Goal: Task Accomplishment & Management: Complete application form

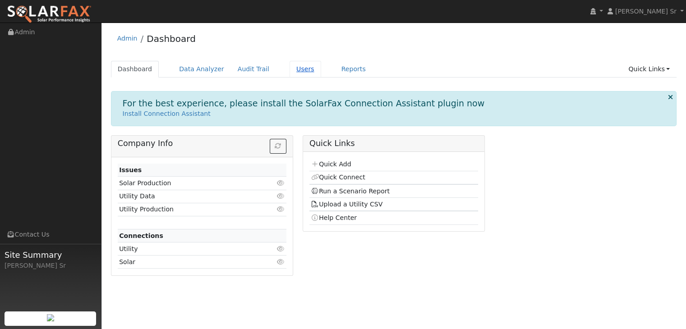
click at [292, 71] on link "Users" at bounding box center [305, 69] width 32 height 17
click at [337, 177] on link "Quick Connect" at bounding box center [338, 177] width 54 height 7
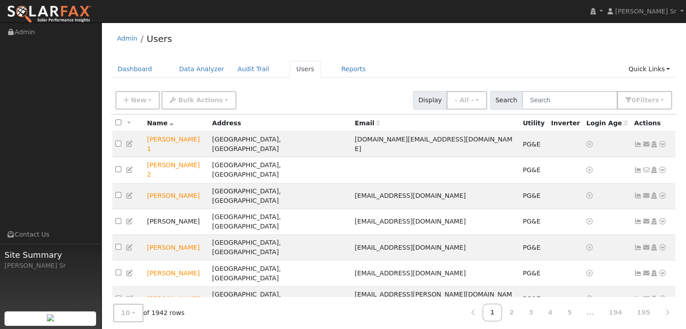
scroll to position [18, 0]
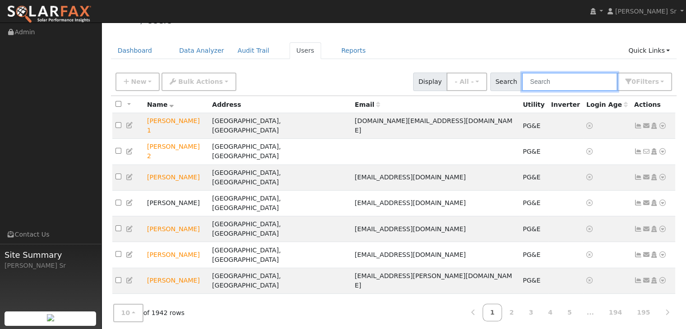
click at [550, 87] on input "text" at bounding box center [570, 82] width 96 height 18
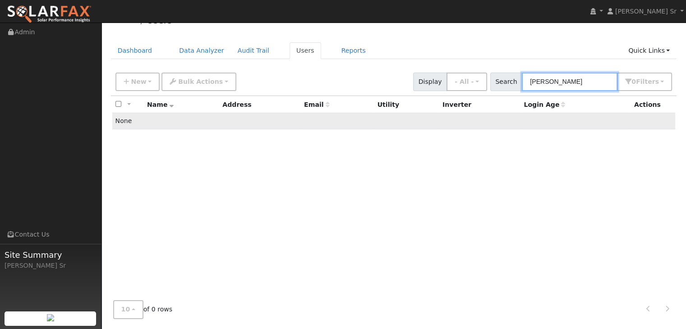
type input "Kris Hartzell"
click at [412, 117] on td "None" at bounding box center [393, 121] width 563 height 16
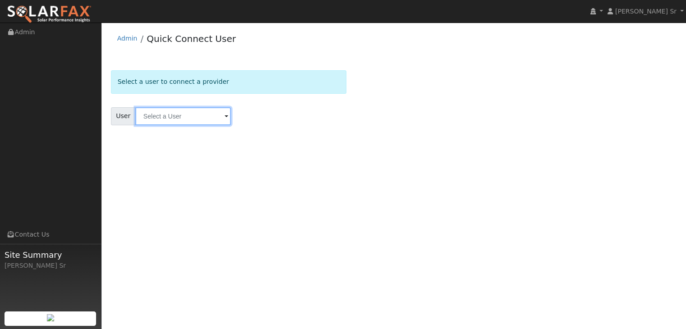
click at [192, 115] on input "text" at bounding box center [183, 116] width 96 height 18
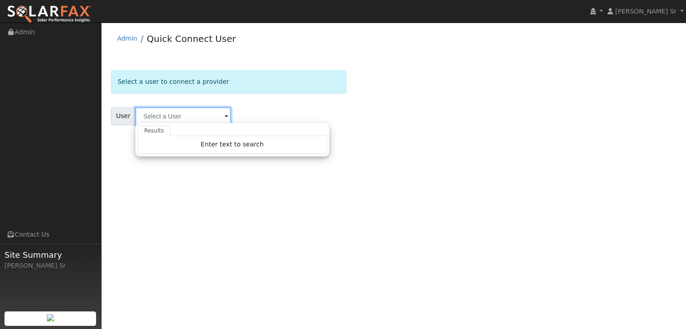
type input "J"
type input "kris Hartzell"
click at [316, 197] on div "User Profile First name Last name Email Email Notifications No Emails No Emails…" at bounding box center [393, 176] width 584 height 307
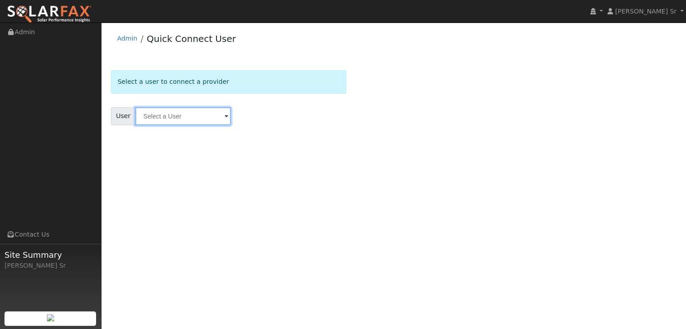
click at [215, 121] on input "text" at bounding box center [183, 116] width 96 height 18
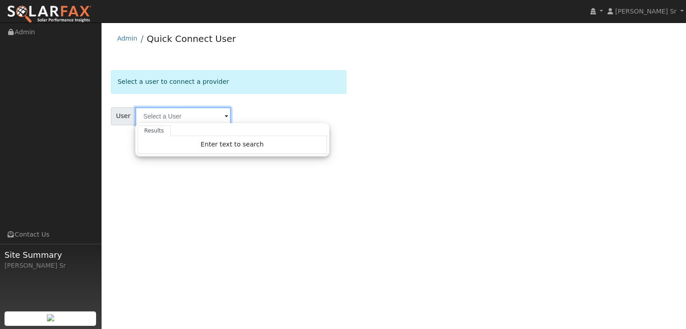
click at [215, 121] on input "text" at bounding box center [183, 116] width 96 height 18
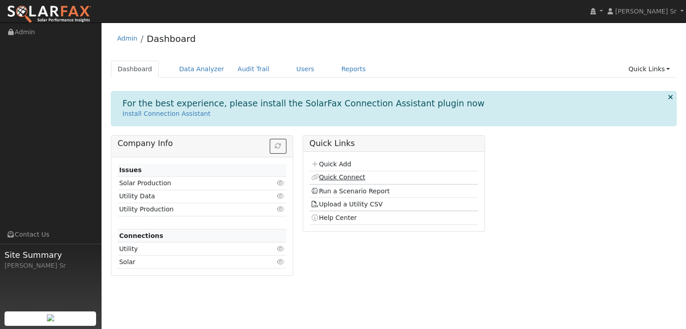
click at [348, 177] on link "Quick Connect" at bounding box center [338, 177] width 54 height 7
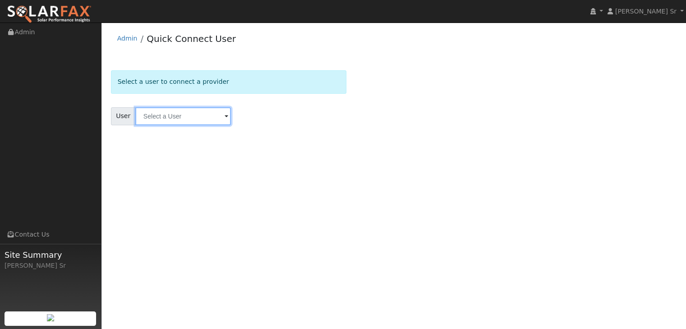
click at [216, 119] on input "text" at bounding box center [183, 116] width 96 height 18
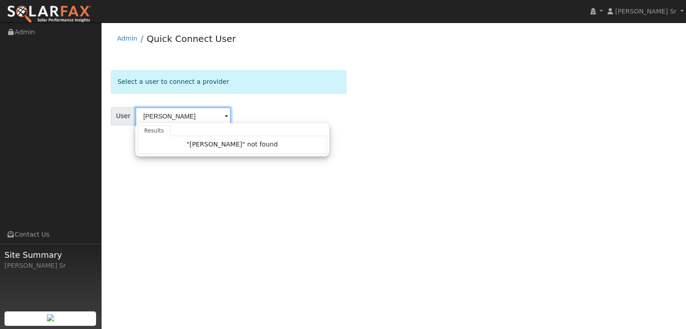
type input "[PERSON_NAME]"
click at [299, 154] on div "Results "[PERSON_NAME]" not found Enter text to search No history" at bounding box center [232, 139] width 194 height 33
click at [396, 165] on div "User Profile First name Last name Email Email Notifications No Emails No Emails…" at bounding box center [393, 176] width 584 height 307
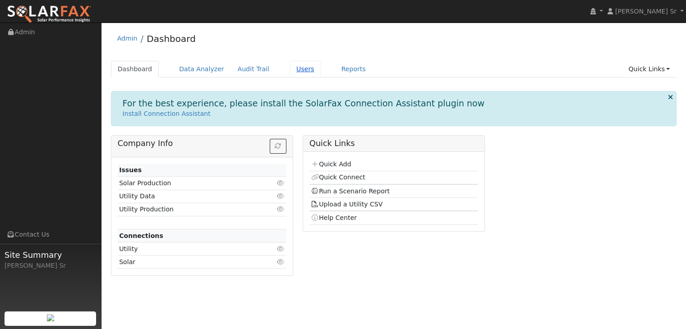
click at [289, 67] on link "Users" at bounding box center [305, 69] width 32 height 17
click at [339, 177] on link "Quick Connect" at bounding box center [338, 177] width 54 height 7
click at [357, 188] on link "Run a Scenario Report" at bounding box center [350, 191] width 79 height 7
click at [330, 165] on link "Quick Add" at bounding box center [331, 163] width 40 height 7
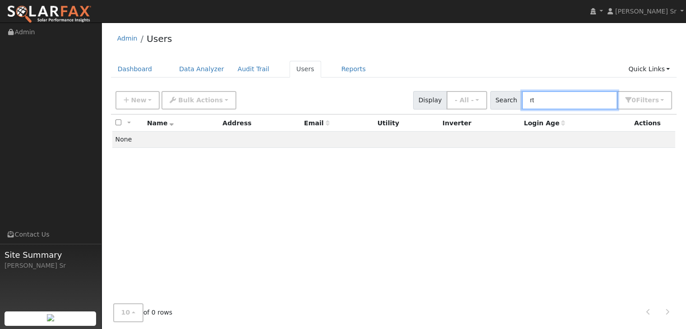
type input "r"
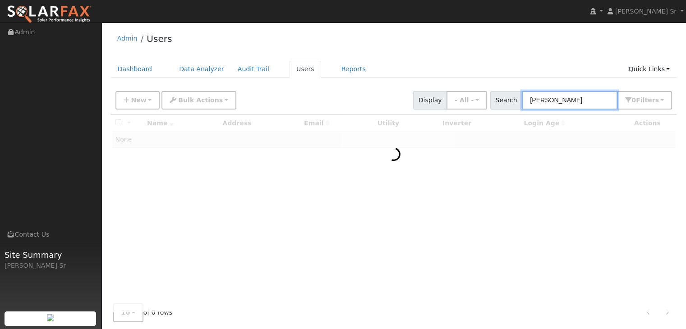
type input "[PERSON_NAME]"
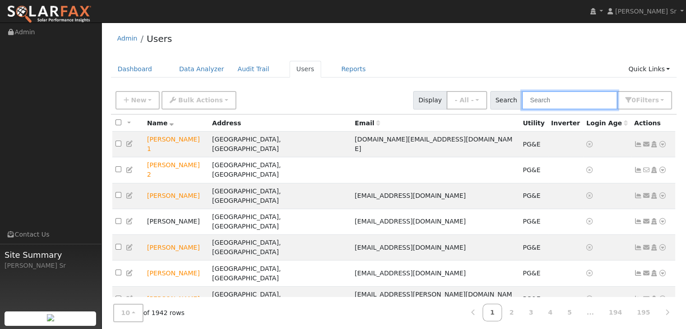
click at [548, 96] on input "text" at bounding box center [570, 100] width 96 height 18
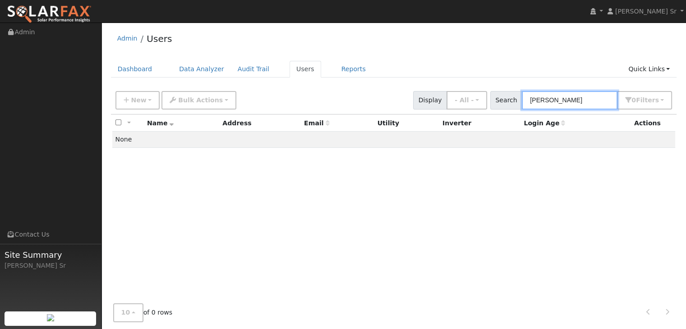
type input "[PERSON_NAME]"
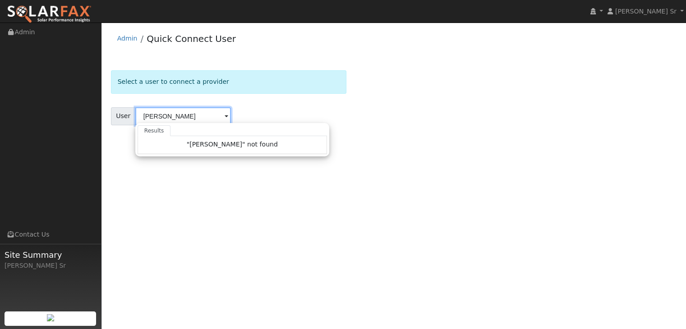
type input "[PERSON_NAME]"
click at [275, 111] on div "User [PERSON_NAME] Results "[PERSON_NAME]" not found Enter text to search No hi…" at bounding box center [229, 116] width 236 height 18
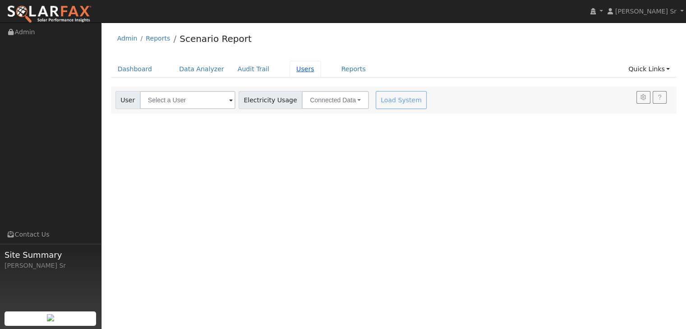
click at [289, 70] on link "Users" at bounding box center [305, 69] width 32 height 17
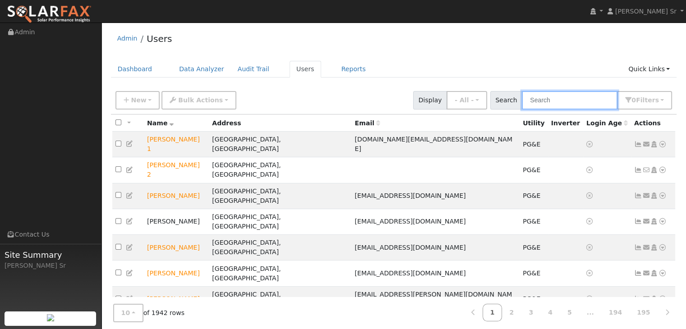
click at [555, 101] on input "text" at bounding box center [570, 100] width 96 height 18
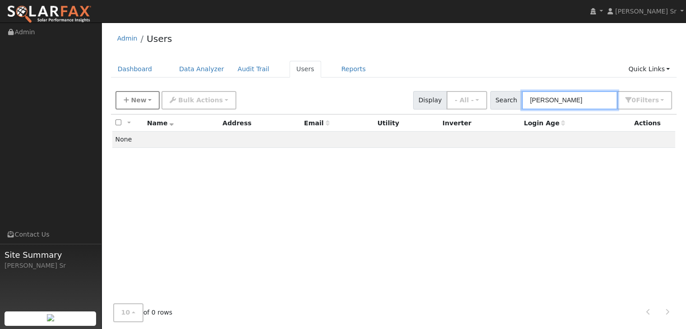
type input "Kris Hartzell"
click at [141, 97] on span "New" at bounding box center [138, 99] width 15 height 7
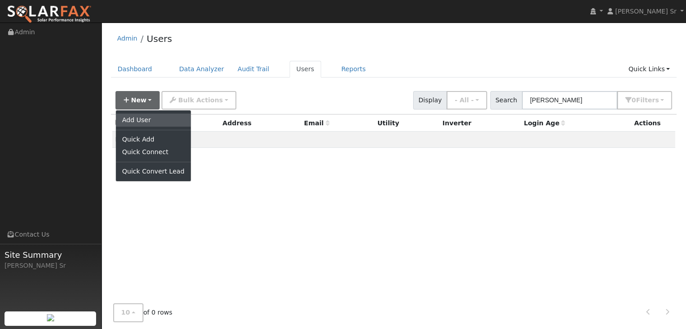
click at [137, 119] on link "Add User" at bounding box center [153, 120] width 75 height 13
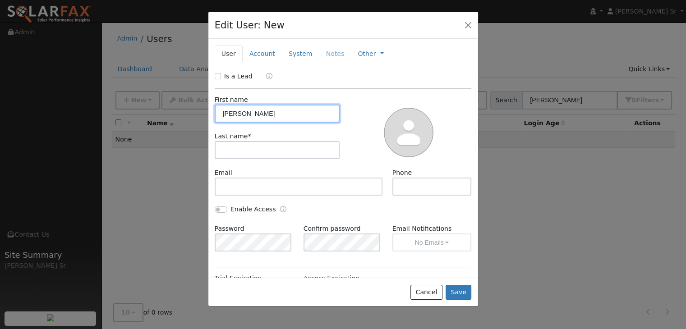
type input "[PERSON_NAME]"
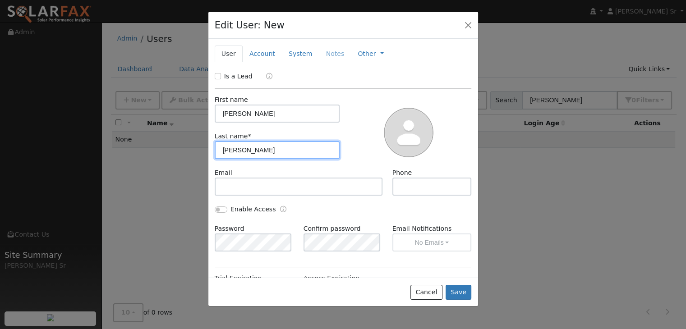
type input "[PERSON_NAME]"
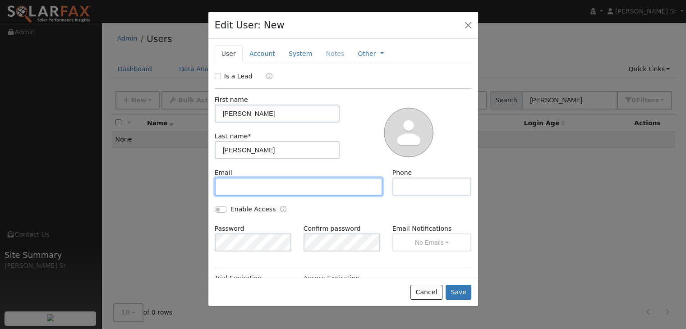
click at [249, 191] on input "text" at bounding box center [299, 187] width 168 height 18
type input "[PERSON_NAME][EMAIL_ADDRESS][PERSON_NAME][DOMAIN_NAME]"
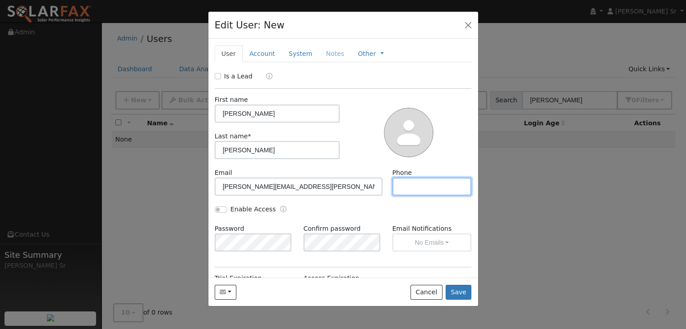
click at [417, 192] on input "text" at bounding box center [431, 187] width 79 height 18
type input "7076898127"
click at [468, 26] on button "button" at bounding box center [468, 24] width 13 height 13
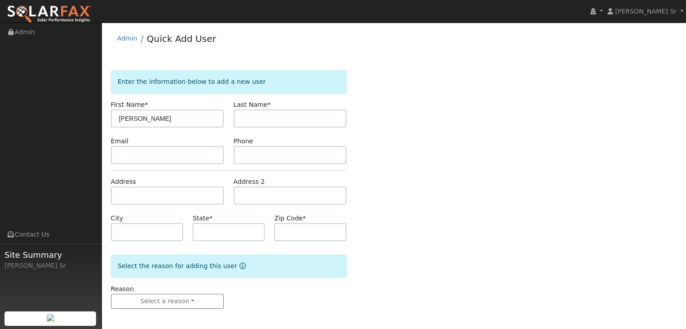
type input "[PERSON_NAME]"
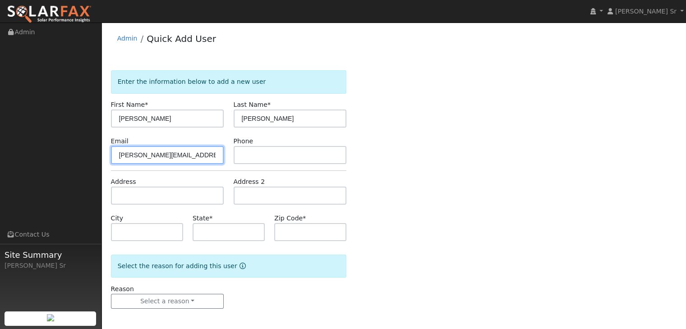
type input "[PERSON_NAME][EMAIL_ADDRESS][PERSON_NAME][DOMAIN_NAME]"
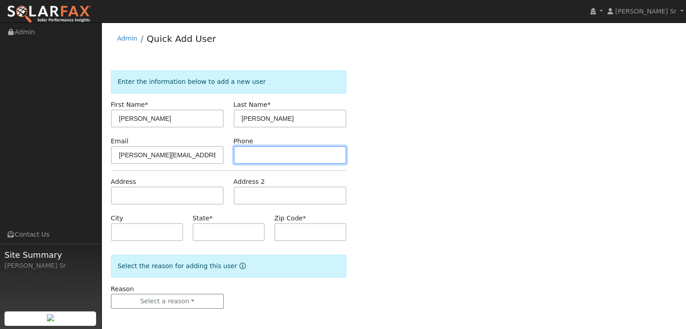
click at [276, 154] on input "text" at bounding box center [290, 155] width 113 height 18
type input "7076898127"
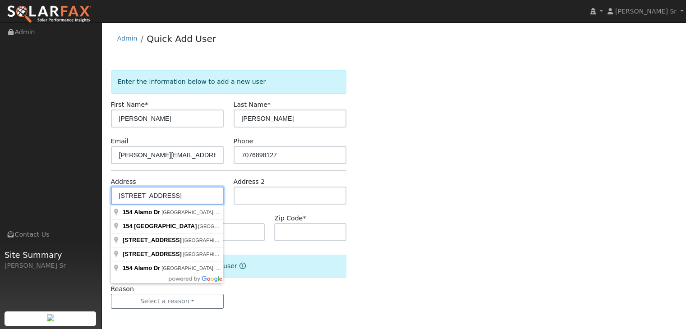
type input "154 Alamo Dr"
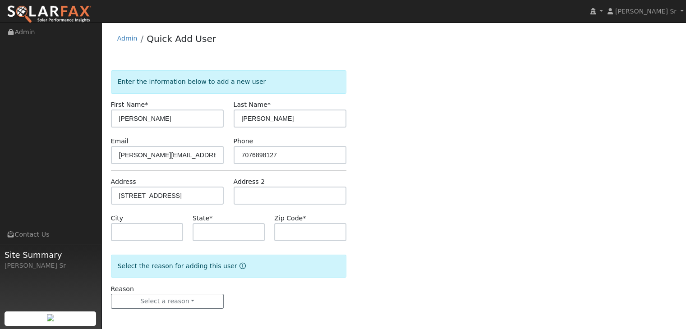
click at [414, 199] on div "Enter the information below to add a new user First Name * Kris Last Name * Har…" at bounding box center [394, 198] width 566 height 257
click at [136, 234] on input "text" at bounding box center [147, 232] width 72 height 18
type input "v"
type input "Vacaville"
type input "CA"
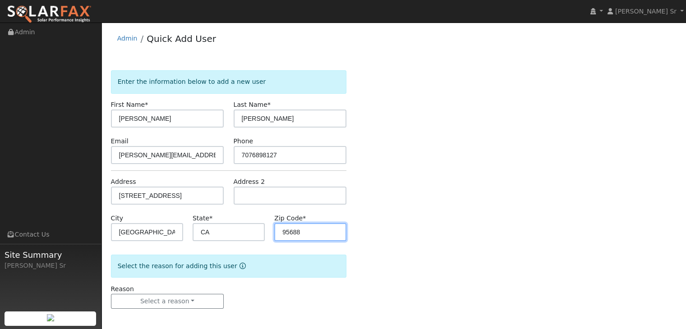
scroll to position [2, 0]
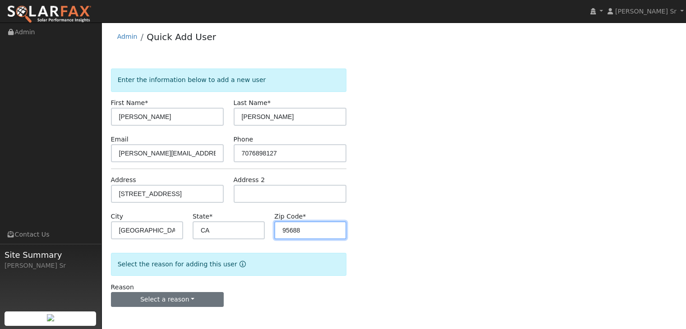
type input "95688"
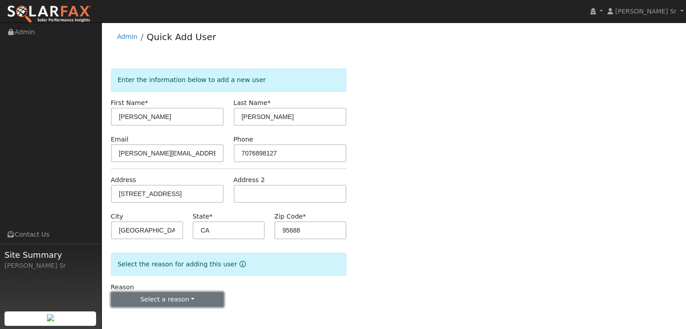
click at [198, 298] on button "Select a reason" at bounding box center [167, 299] width 113 height 15
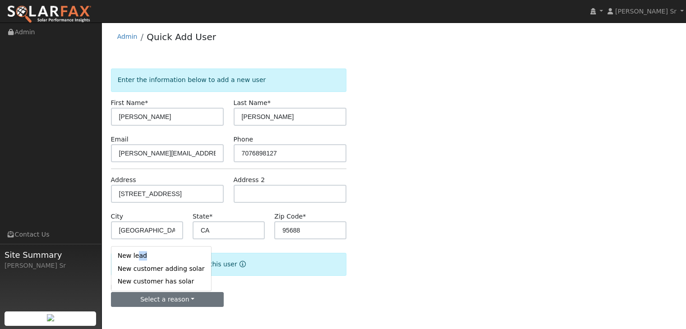
drag, startPoint x: 137, startPoint y: 258, endPoint x: 177, endPoint y: 256, distance: 39.7
click at [177, 256] on link "New lead" at bounding box center [161, 256] width 100 height 13
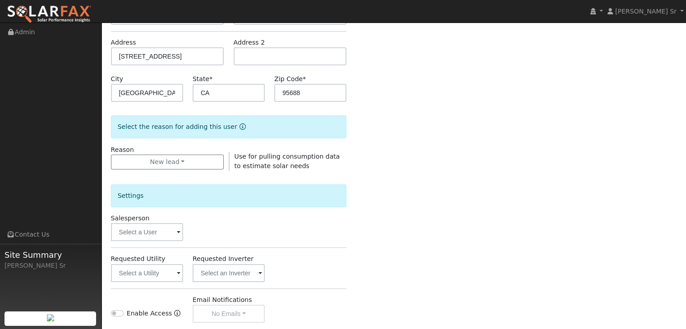
scroll to position [155, 0]
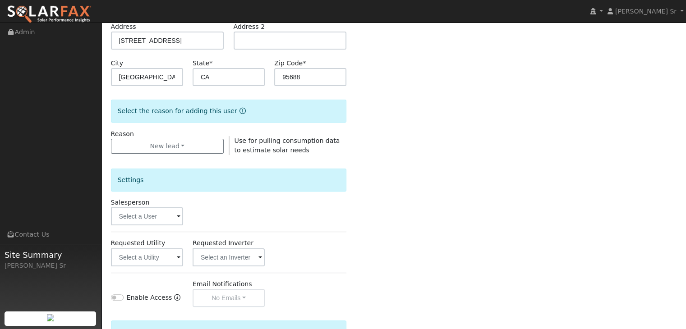
click at [179, 213] on span at bounding box center [179, 217] width 4 height 10
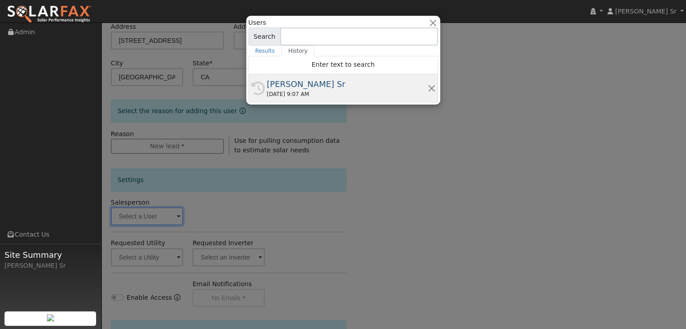
click at [303, 94] on div "10/01/2025 9:07 AM" at bounding box center [347, 94] width 160 height 8
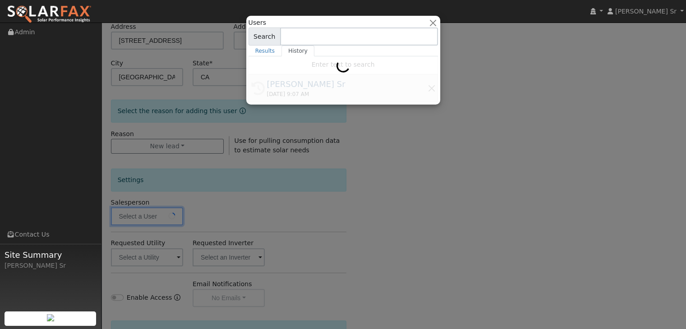
type input "[PERSON_NAME] Sr"
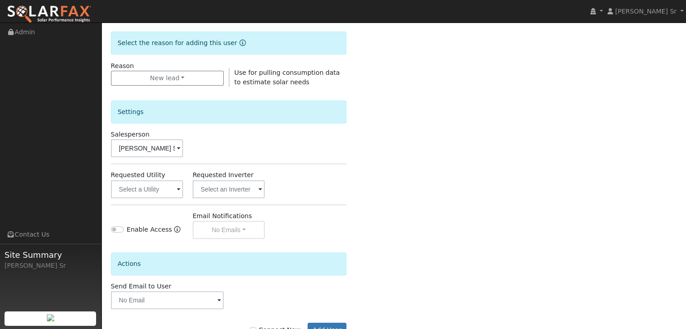
scroll to position [224, 0]
click at [178, 185] on span at bounding box center [179, 189] width 4 height 10
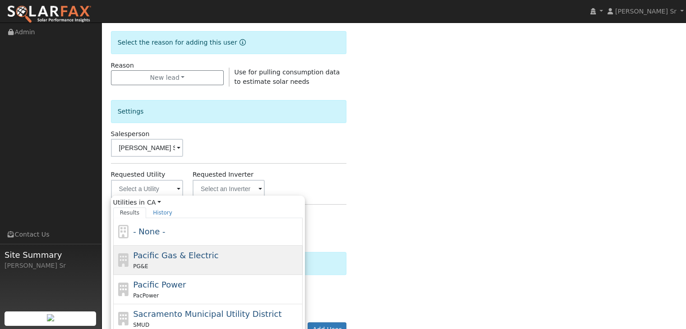
click at [165, 258] on span "Pacific Gas & Electric" at bounding box center [175, 255] width 85 height 9
type input "Pacific Gas & Electric"
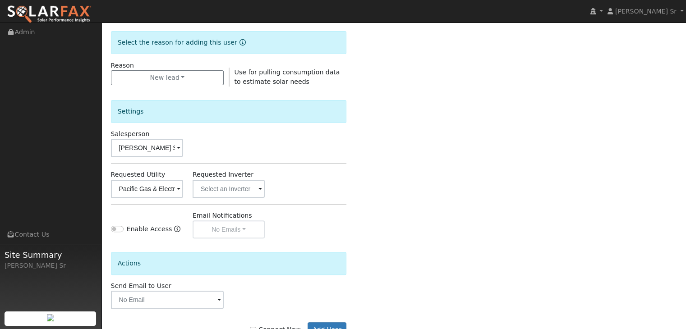
scroll to position [254, 0]
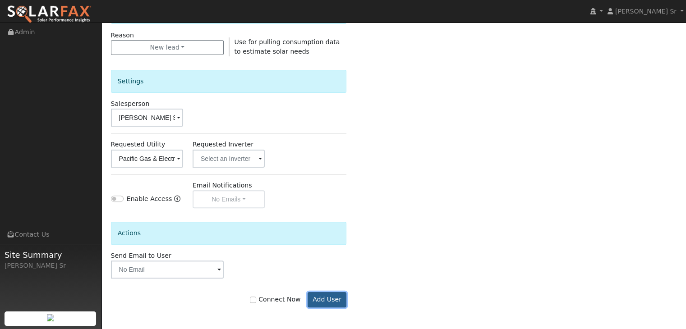
click at [334, 300] on button "Add User" at bounding box center [326, 299] width 39 height 15
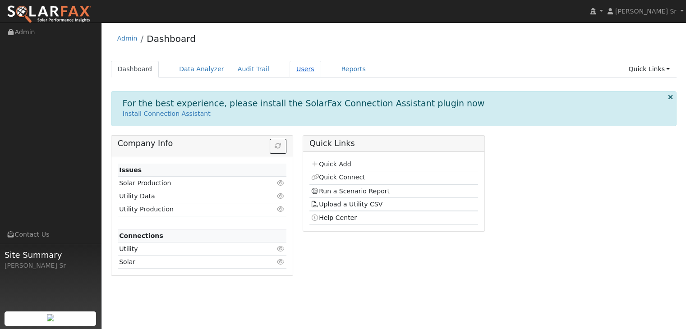
click at [289, 69] on link "Users" at bounding box center [305, 69] width 32 height 17
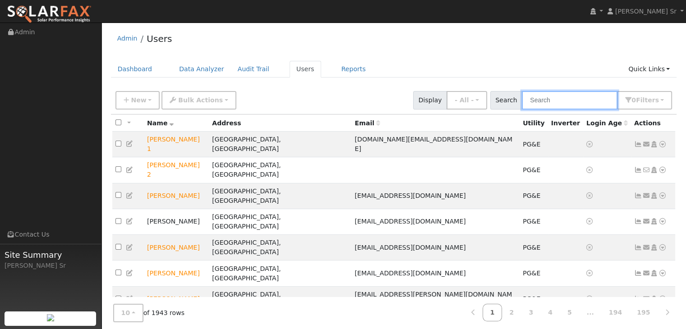
click at [545, 106] on input "text" at bounding box center [570, 100] width 96 height 18
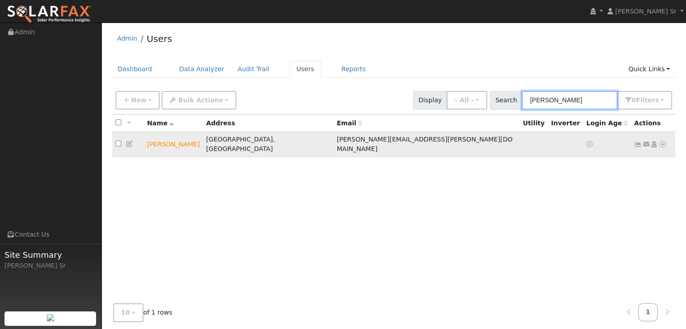
type input "[PERSON_NAME]"
click at [661, 141] on icon at bounding box center [662, 144] width 8 height 6
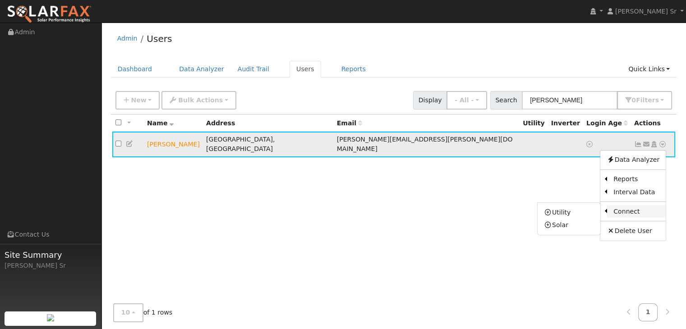
drag, startPoint x: 624, startPoint y: 208, endPoint x: 630, endPoint y: 205, distance: 6.3
drag, startPoint x: 630, startPoint y: 205, endPoint x: 641, endPoint y: 206, distance: 10.9
click at [641, 206] on link "Connect" at bounding box center [636, 211] width 59 height 13
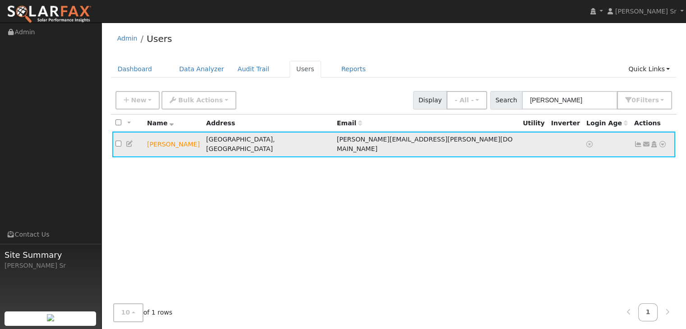
click at [662, 141] on icon at bounding box center [662, 144] width 8 height 6
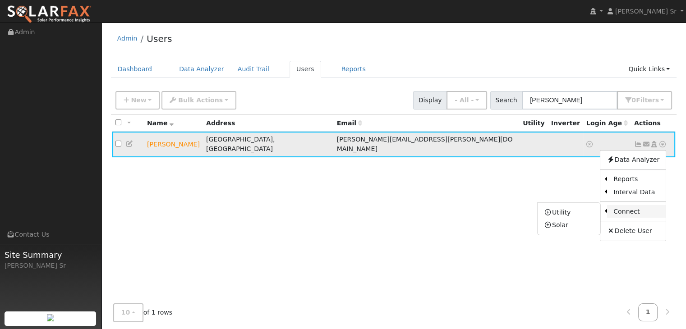
drag, startPoint x: 629, startPoint y: 209, endPoint x: 633, endPoint y: 205, distance: 5.4
click at [633, 205] on link "Connect" at bounding box center [636, 211] width 59 height 13
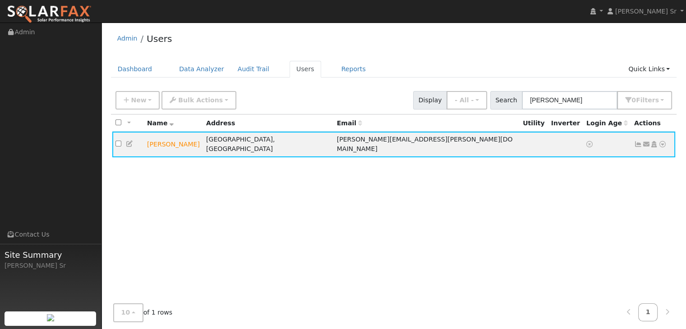
click at [633, 205] on div "All None All on page None on page Name Address Email Utility Inverter Login Age…" at bounding box center [394, 213] width 566 height 197
click at [664, 141] on icon at bounding box center [662, 144] width 8 height 6
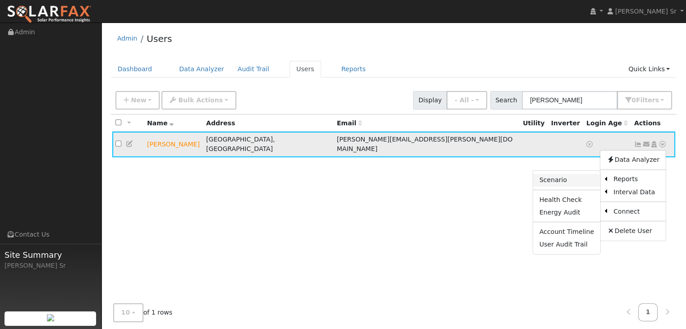
click at [567, 175] on link "Scenario" at bounding box center [566, 180] width 67 height 13
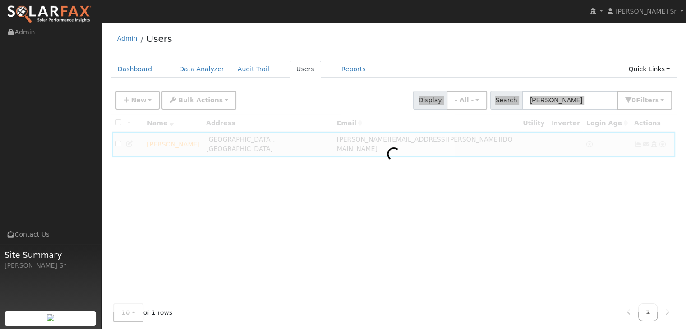
click at [567, 175] on div at bounding box center [394, 213] width 566 height 197
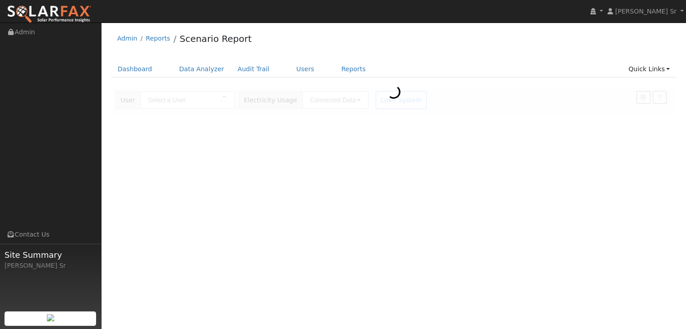
type input "[PERSON_NAME]"
type input "Pacific Gas & Electric"
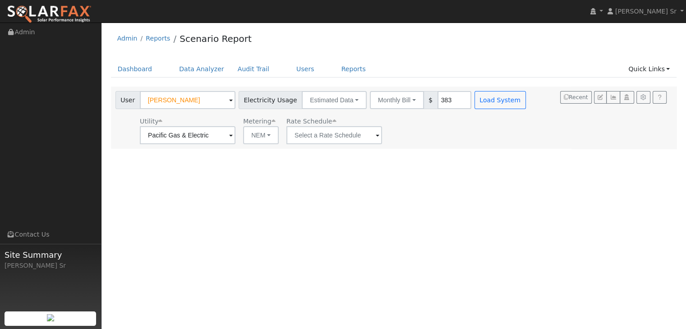
click at [434, 171] on div "User Profile First name Last name Email Email Notifications No Emails No Emails…" at bounding box center [393, 176] width 584 height 307
click at [372, 135] on input "text" at bounding box center [334, 135] width 96 height 18
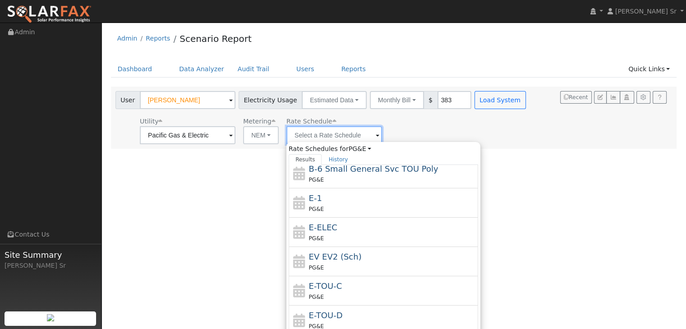
scroll to position [156, 0]
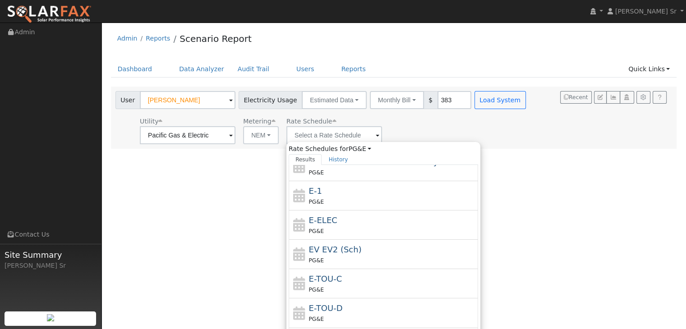
click at [598, 224] on div "User Profile First name Last name Email Email Notifications No Emails No Emails…" at bounding box center [393, 176] width 584 height 307
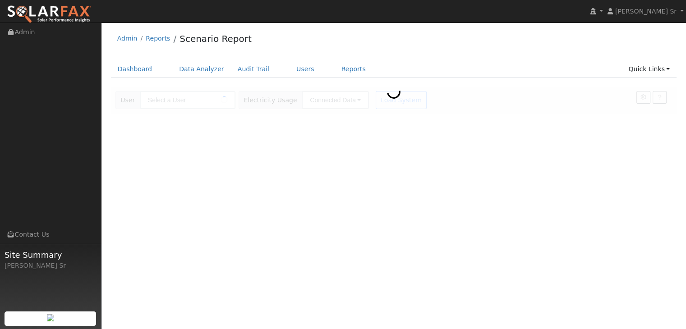
type input "[PERSON_NAME]"
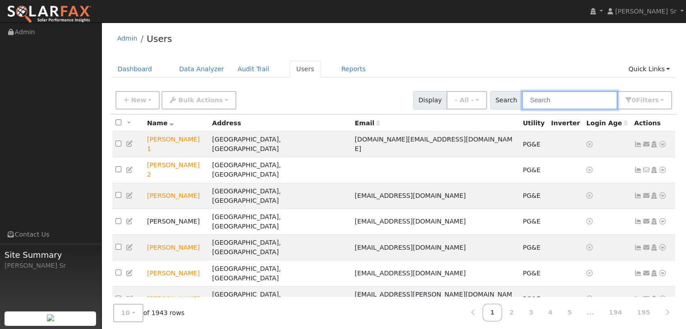
click at [542, 102] on input "text" at bounding box center [570, 100] width 96 height 18
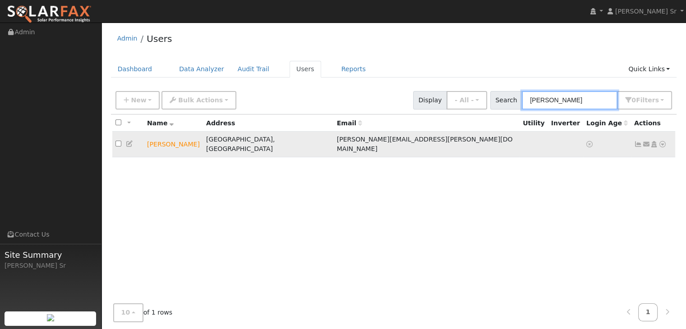
type input "[PERSON_NAME]"
click at [663, 141] on icon at bounding box center [662, 144] width 8 height 6
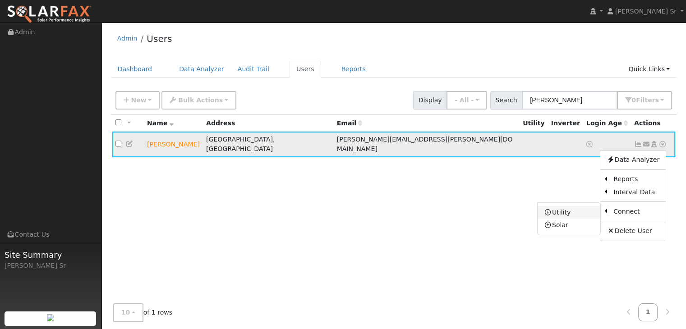
click at [571, 206] on link "Utility" at bounding box center [568, 212] width 63 height 13
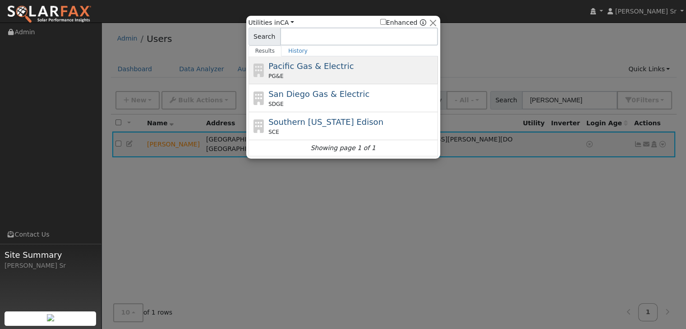
drag, startPoint x: 321, startPoint y: 67, endPoint x: 292, endPoint y: 74, distance: 30.3
click at [292, 74] on div "PG&E" at bounding box center [351, 76] width 167 height 8
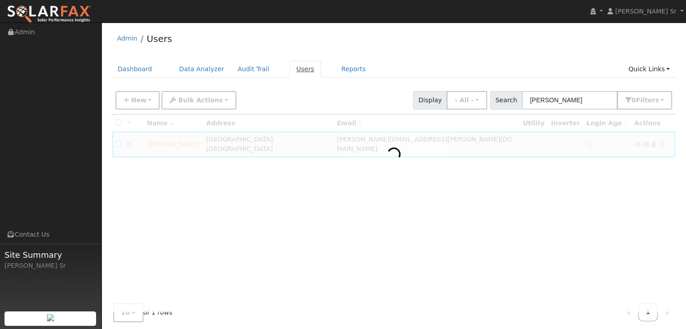
click at [292, 74] on link "Users" at bounding box center [305, 69] width 32 height 17
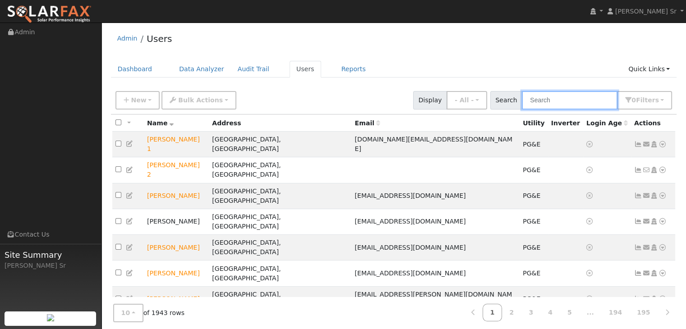
click at [556, 104] on input "text" at bounding box center [570, 100] width 96 height 18
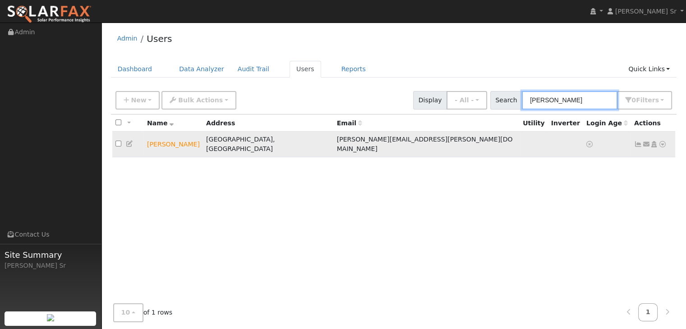
type input "[PERSON_NAME]"
drag, startPoint x: 664, startPoint y: 141, endPoint x: 462, endPoint y: 178, distance: 205.2
click at [462, 178] on div "All None All on page None on page Name Address Email Utility Inverter Login Age…" at bounding box center [394, 213] width 566 height 197
click at [661, 141] on icon at bounding box center [662, 144] width 8 height 6
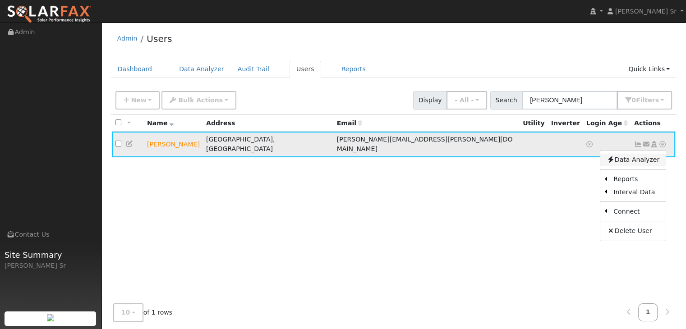
click at [637, 157] on link "Data Analyzer" at bounding box center [632, 160] width 65 height 13
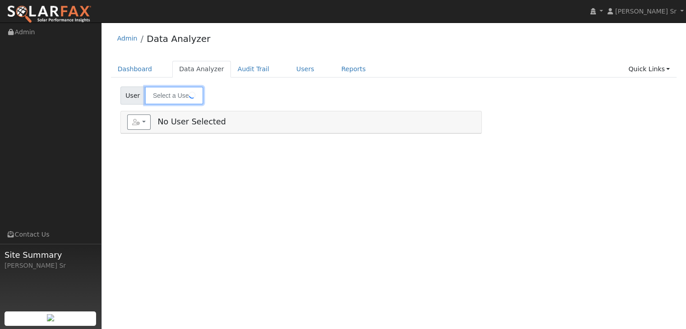
type input "[PERSON_NAME]"
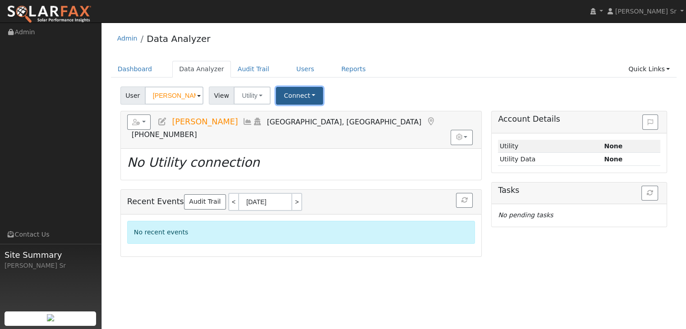
click at [289, 96] on button "Connect" at bounding box center [299, 96] width 47 height 18
click at [303, 115] on link "Select a Provider" at bounding box center [311, 115] width 70 height 13
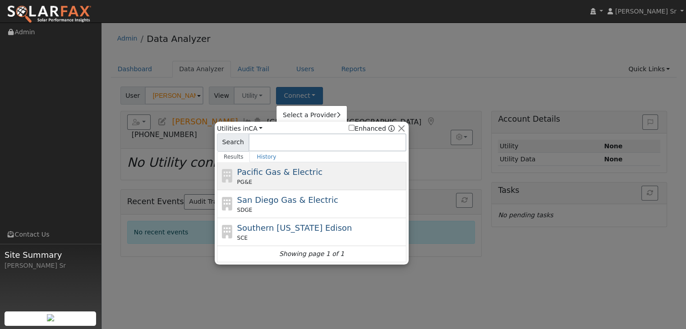
click at [284, 167] on span "Pacific Gas & Electric" at bounding box center [279, 171] width 85 height 9
